Goal: Book appointment/travel/reservation

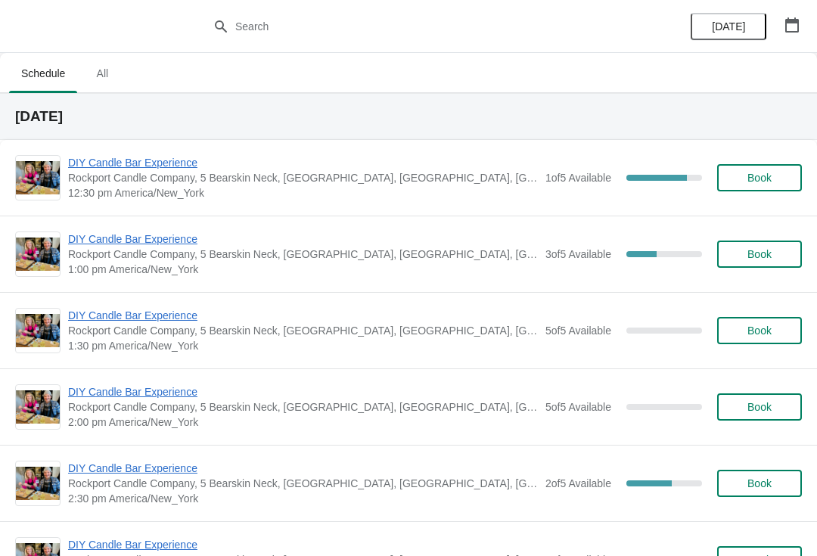
click at [197, 166] on span "DIY Candle Bar Experience" at bounding box center [303, 162] width 470 height 15
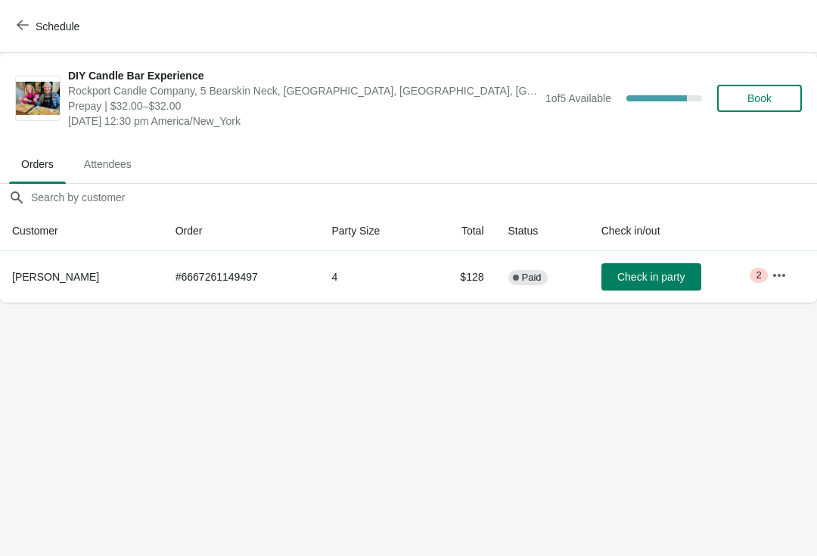
click at [10, 28] on button "Schedule" at bounding box center [50, 26] width 84 height 27
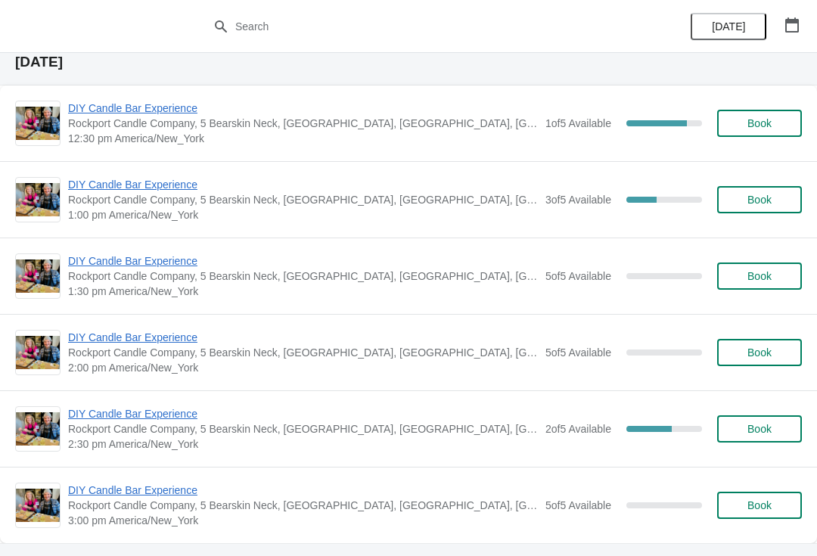
scroll to position [51, 0]
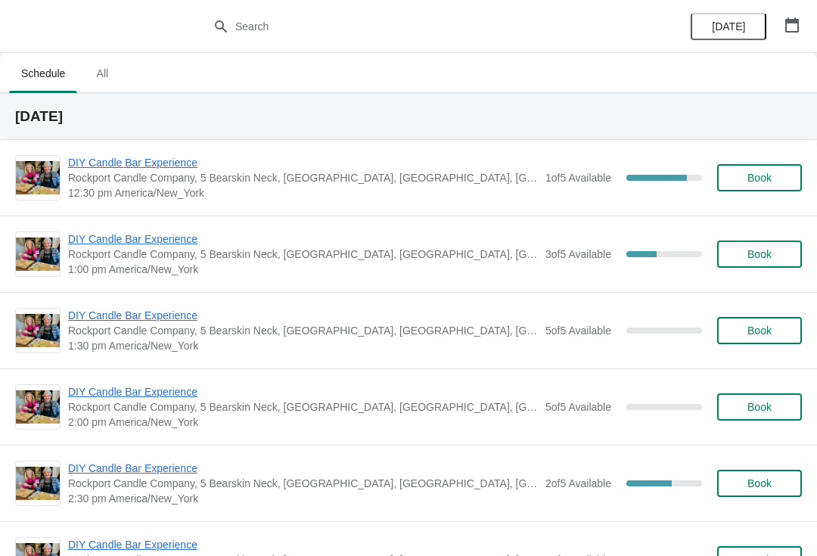
click at [424, 268] on span "1:00 pm America/New_York" at bounding box center [303, 269] width 470 height 15
click at [169, 241] on span "DIY Candle Bar Experience" at bounding box center [303, 238] width 470 height 15
click at [158, 157] on span "DIY Candle Bar Experience" at bounding box center [303, 162] width 470 height 15
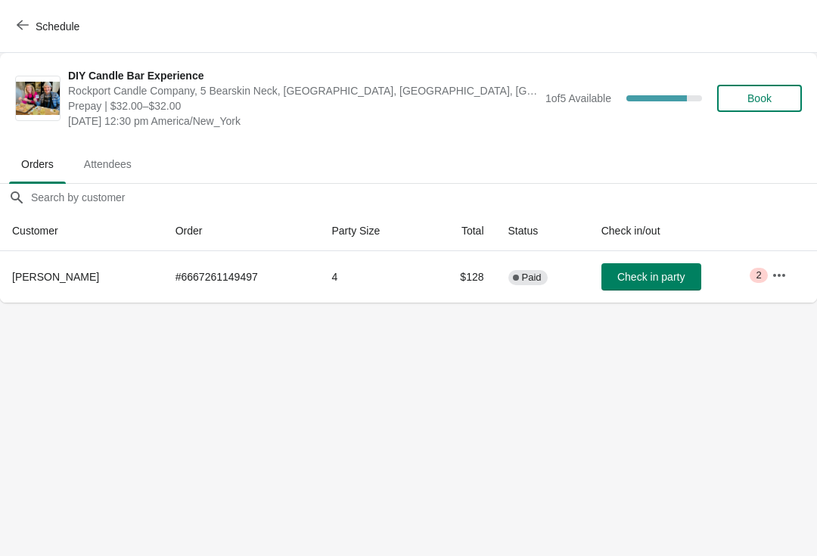
click at [33, 29] on span "Schedule" at bounding box center [50, 26] width 60 height 14
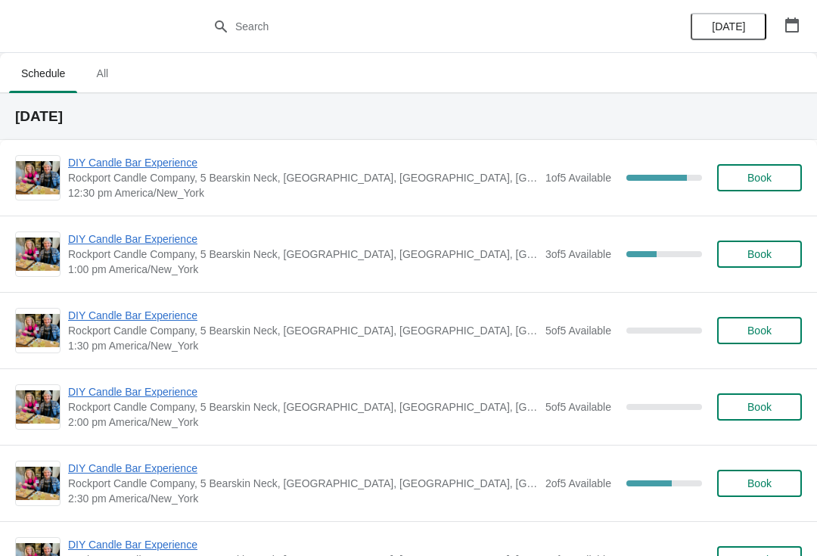
click at [154, 461] on span "DIY Candle Bar Experience" at bounding box center [303, 468] width 470 height 15
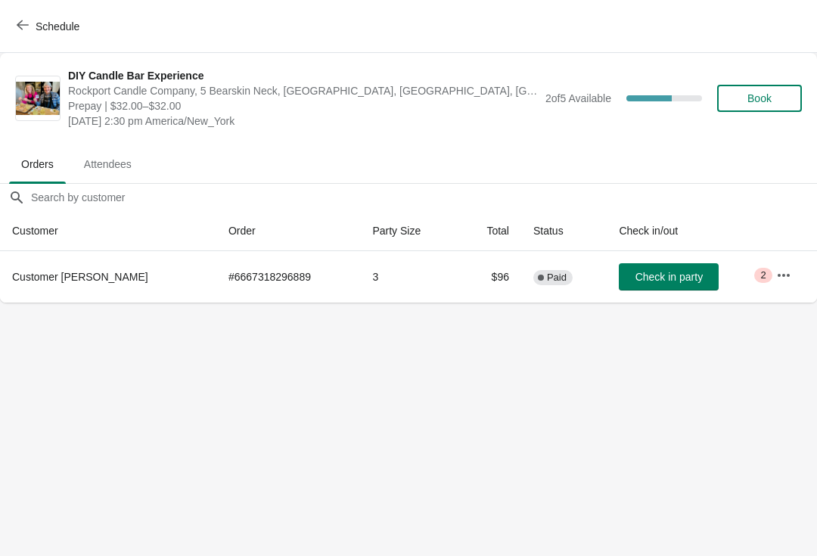
click at [29, 22] on span "Schedule" at bounding box center [50, 26] width 60 height 14
